Goal: Information Seeking & Learning: Find specific fact

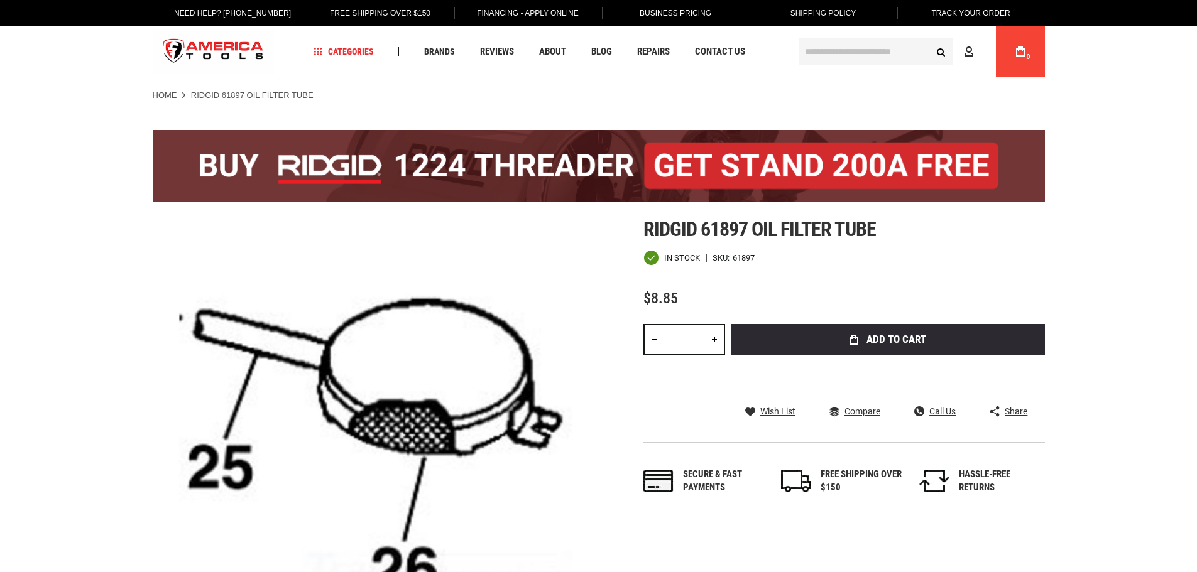
click at [643, 216] on div at bounding box center [599, 166] width 892 height 104
drag, startPoint x: 640, startPoint y: 227, endPoint x: 749, endPoint y: 229, distance: 108.7
click at [749, 229] on div "Skip to the end of the images gallery Skip to the beginning of the images galle…" at bounding box center [599, 441] width 892 height 446
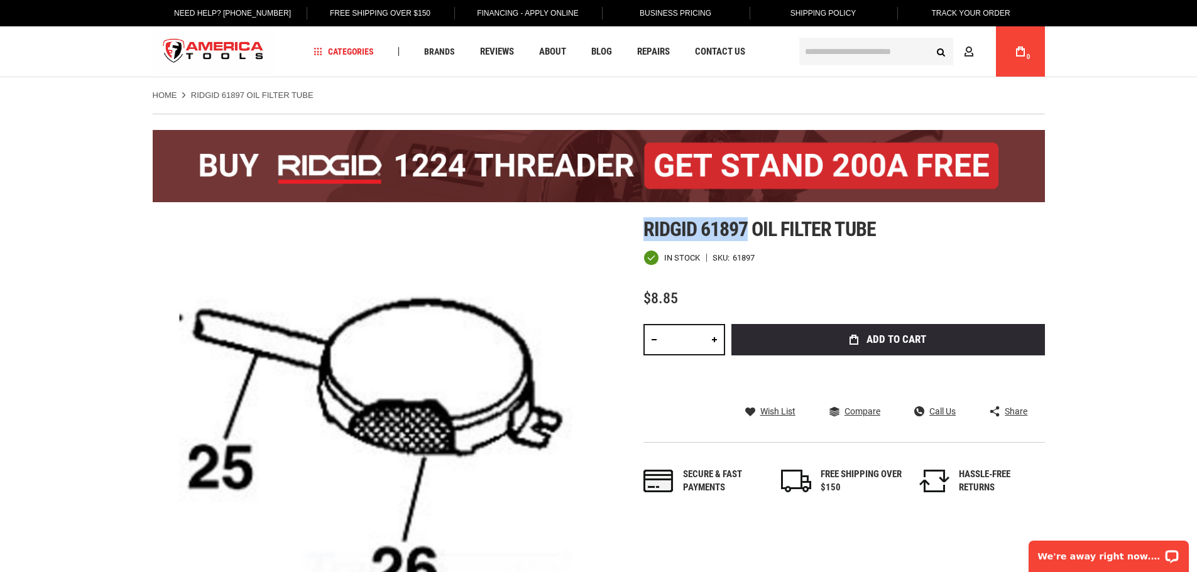
copy span "Ridgid 61897"
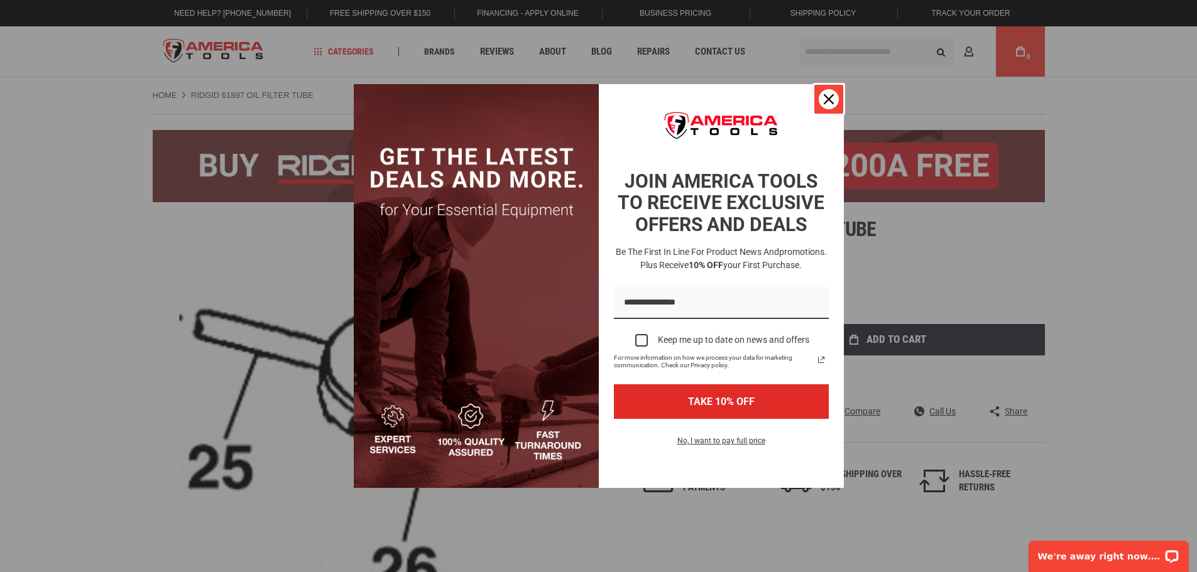
click at [822, 94] on div "Close" at bounding box center [829, 99] width 20 height 20
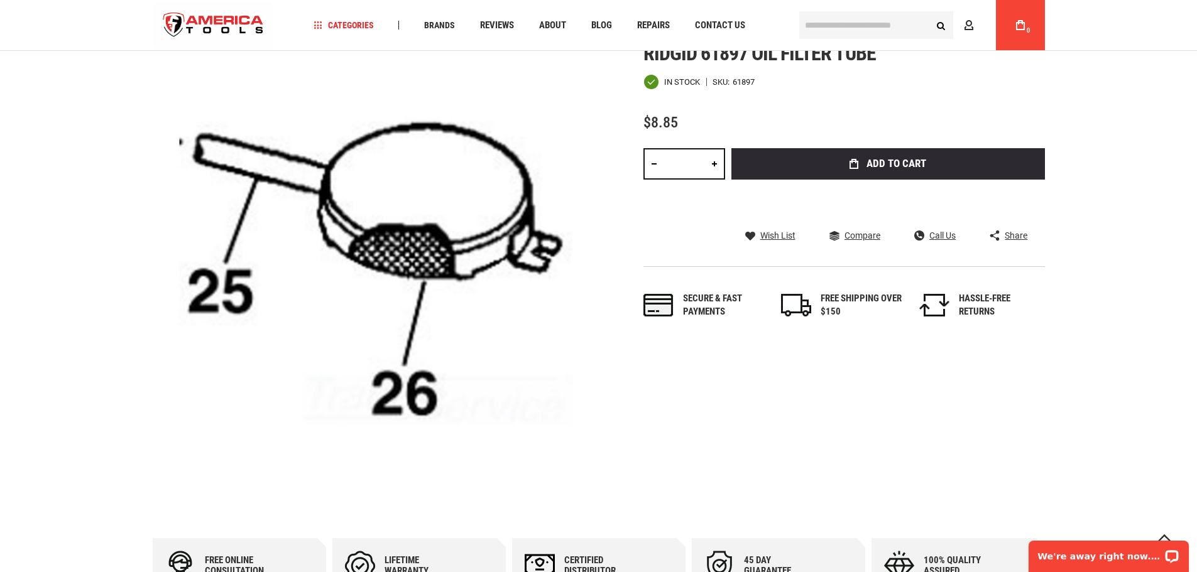
scroll to position [134, 0]
